Goal: Navigation & Orientation: Go to known website

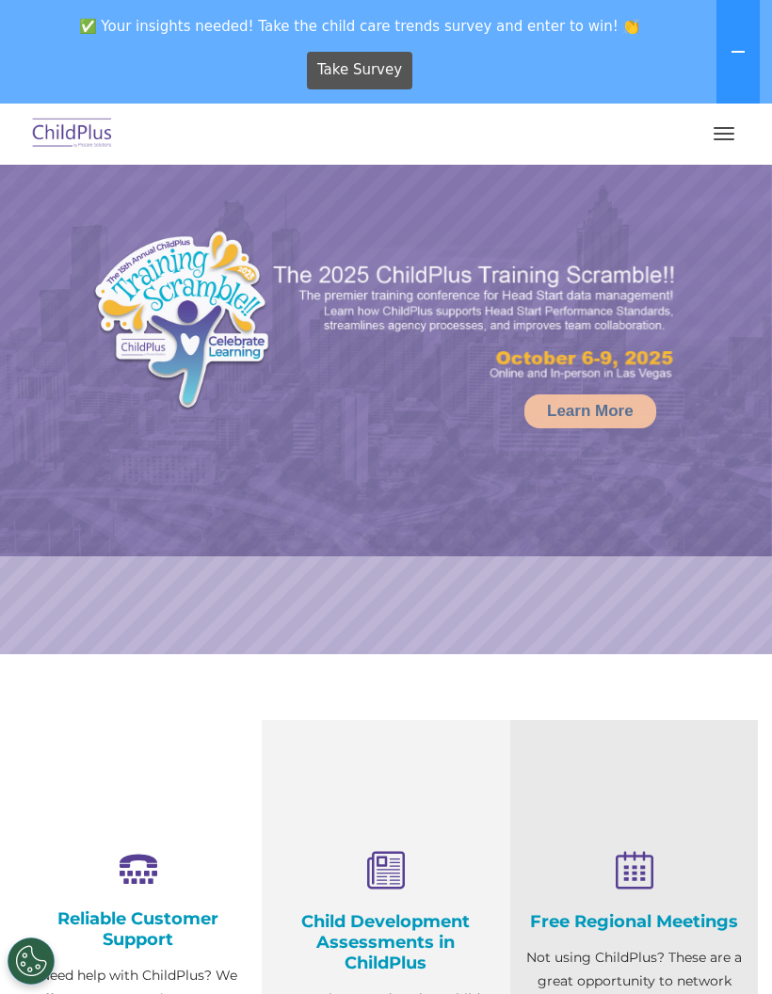
select select "MEDIUM"
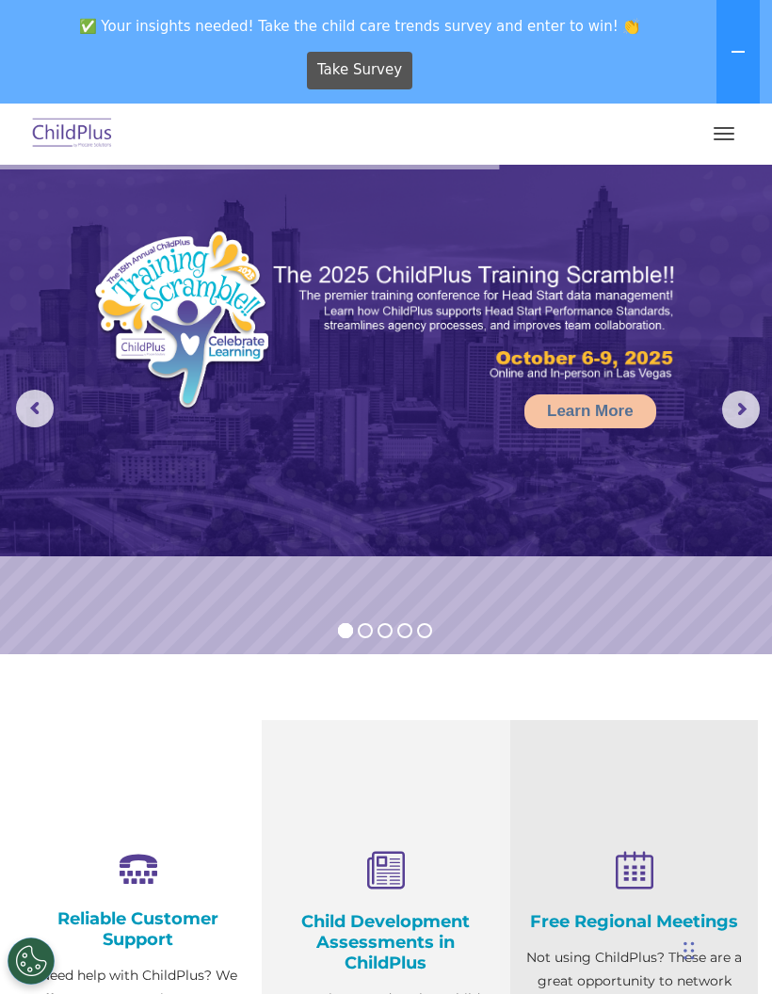
click at [726, 140] on button "button" at bounding box center [724, 134] width 40 height 30
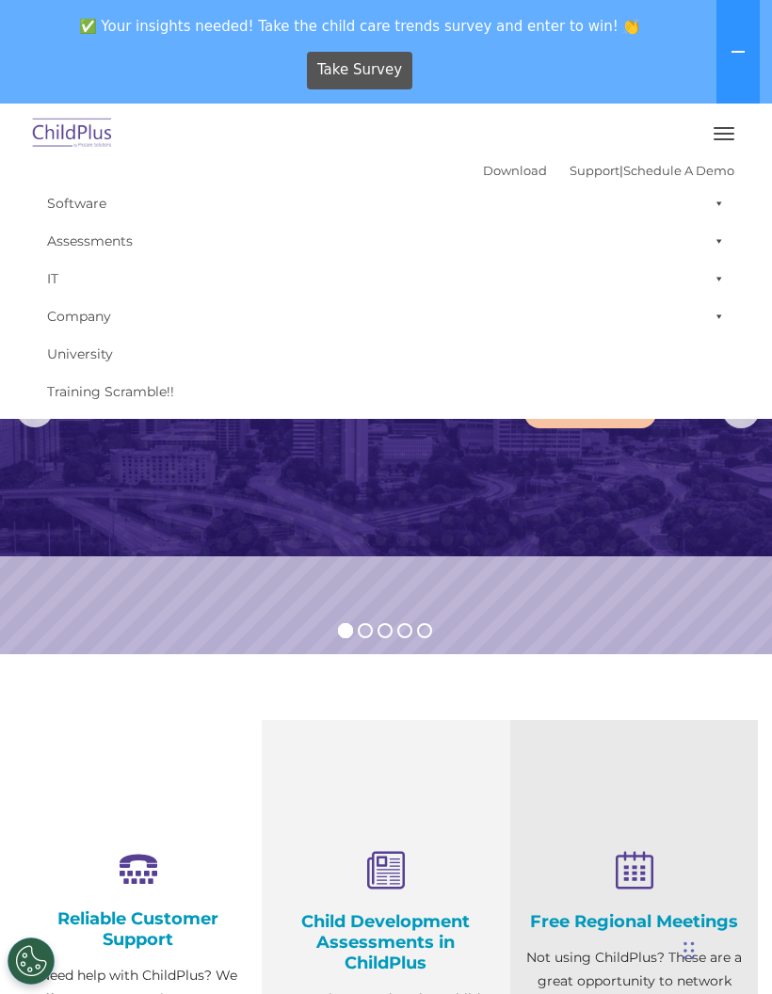
click at [746, 73] on button at bounding box center [738, 52] width 43 height 104
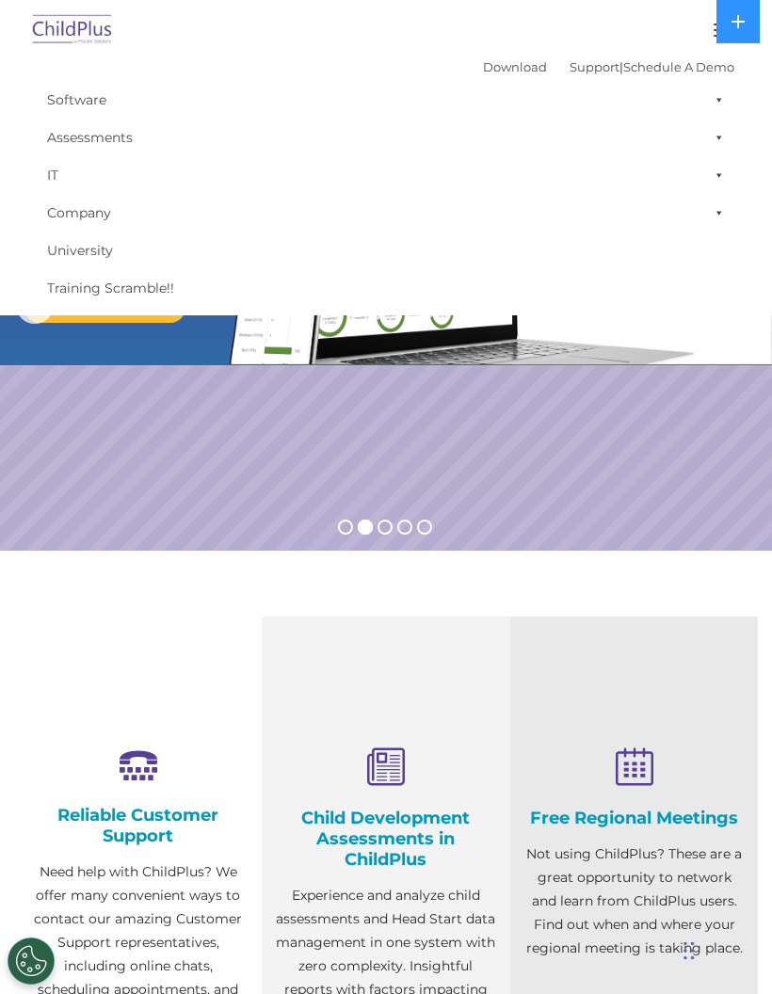
click at [740, 28] on icon at bounding box center [738, 21] width 15 height 15
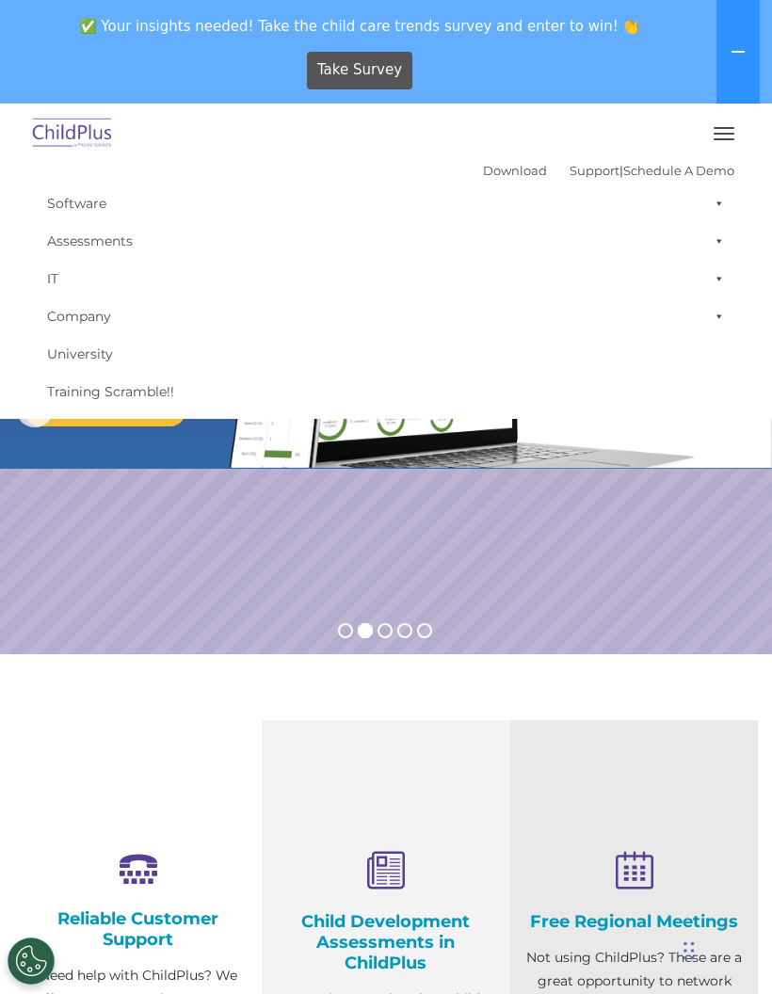
click at [68, 129] on img at bounding box center [72, 134] width 89 height 44
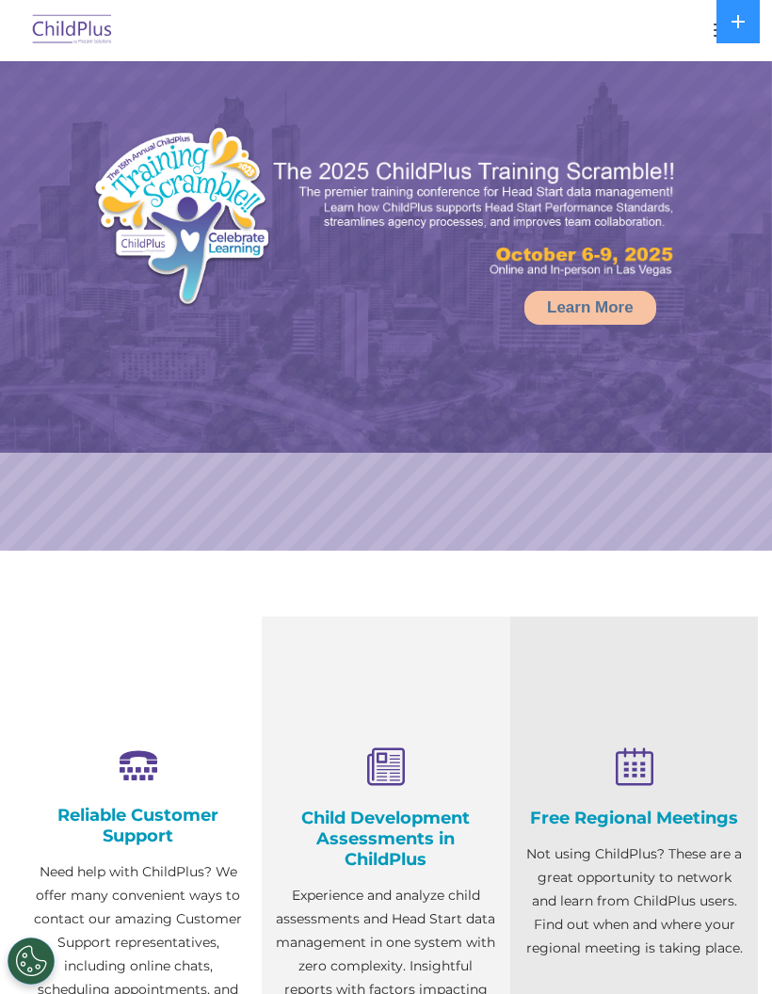
select select "MEDIUM"
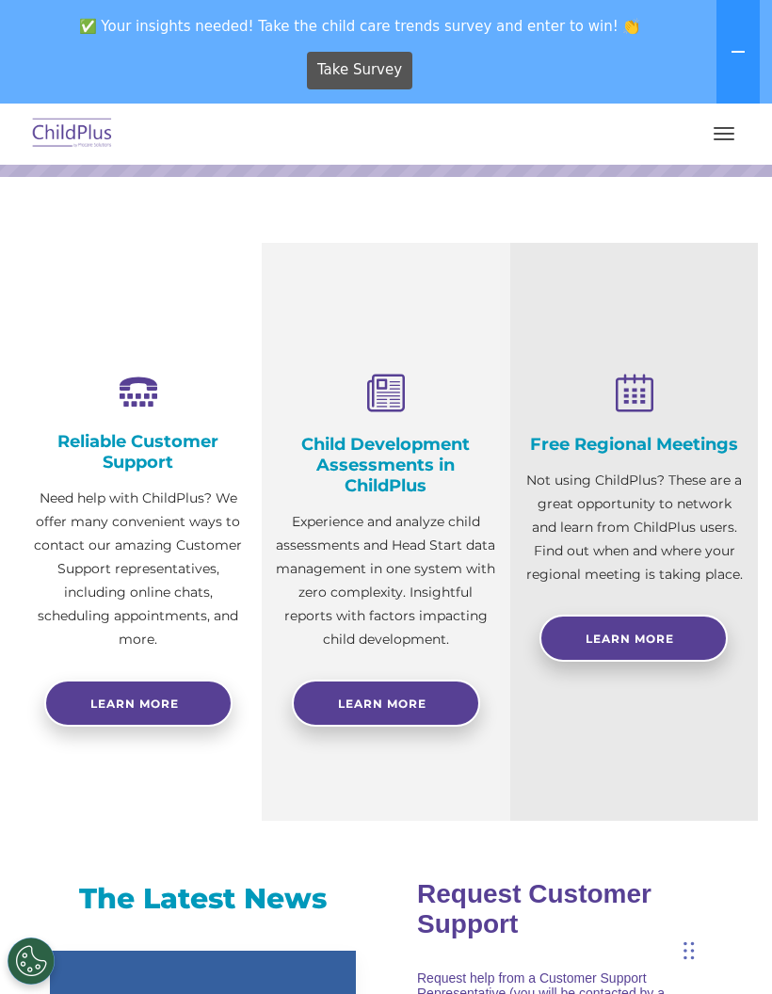
scroll to position [553, 0]
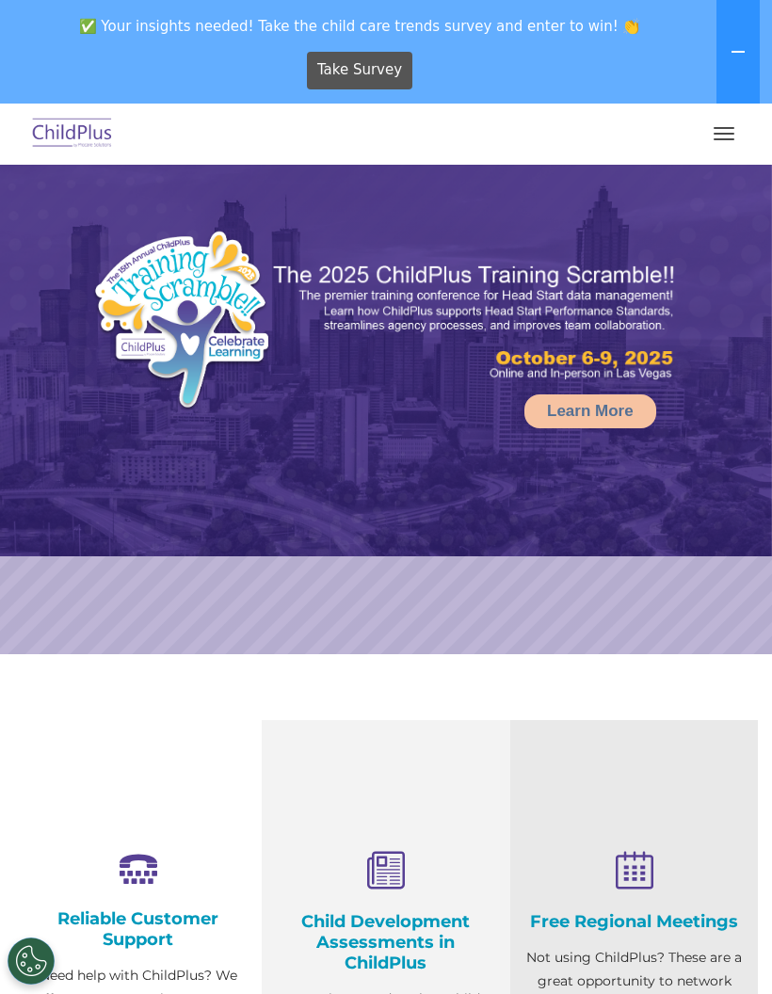
select select "MEDIUM"
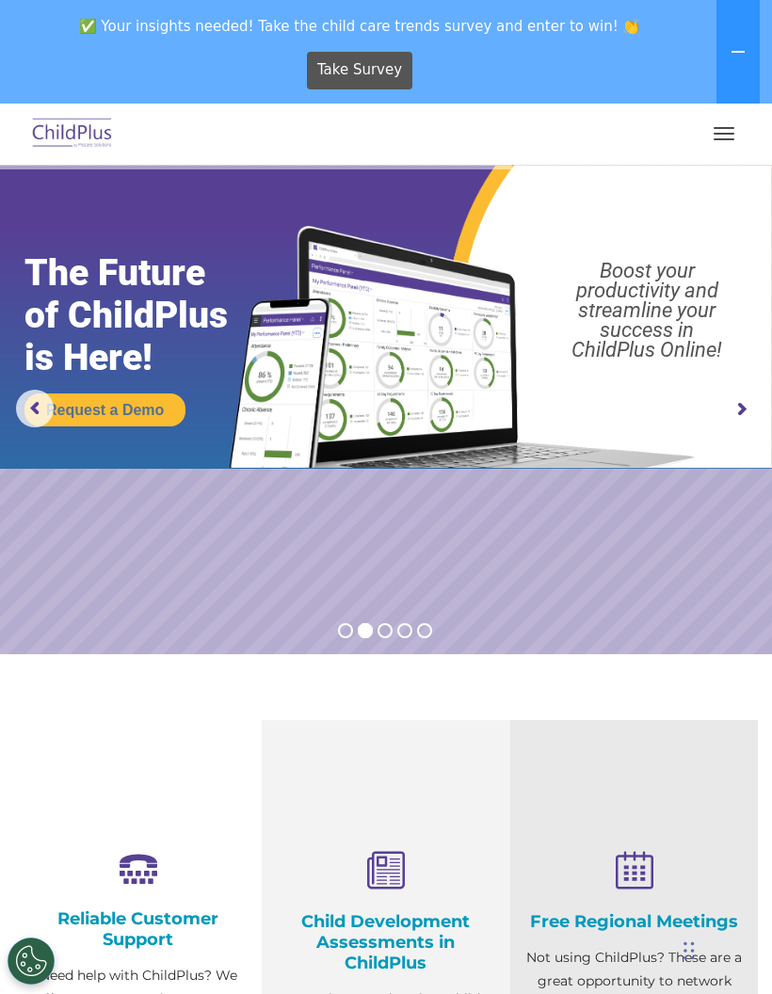
click at [717, 134] on span "button" at bounding box center [724, 134] width 21 height 2
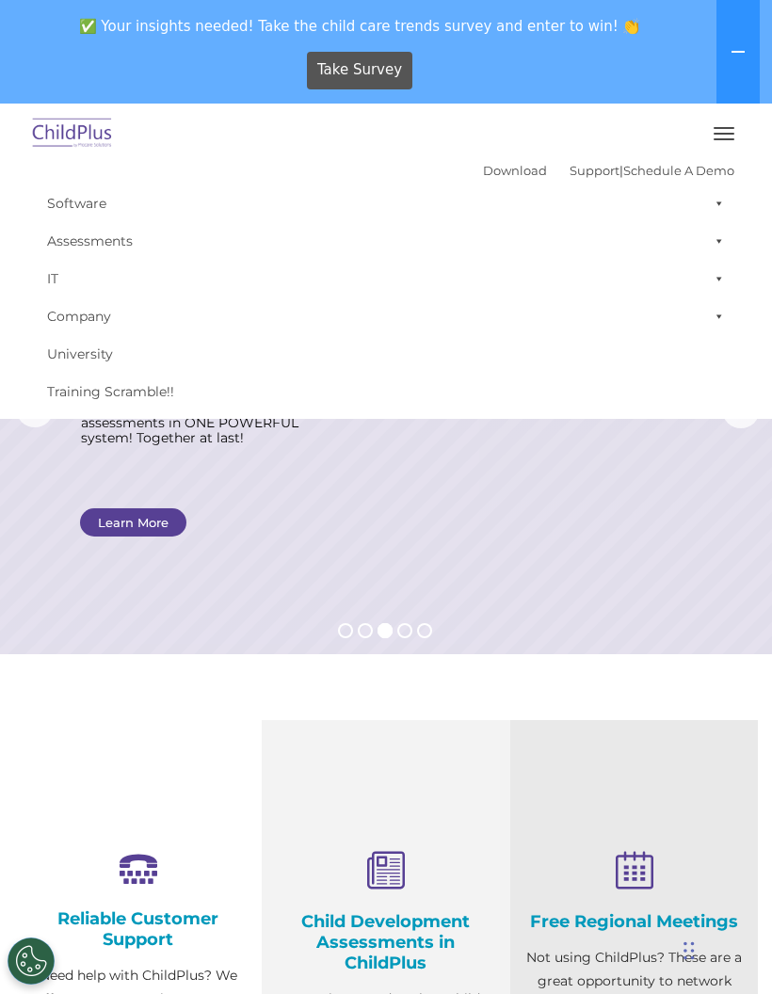
click at [719, 316] on span at bounding box center [715, 317] width 19 height 38
